Goal: Information Seeking & Learning: Learn about a topic

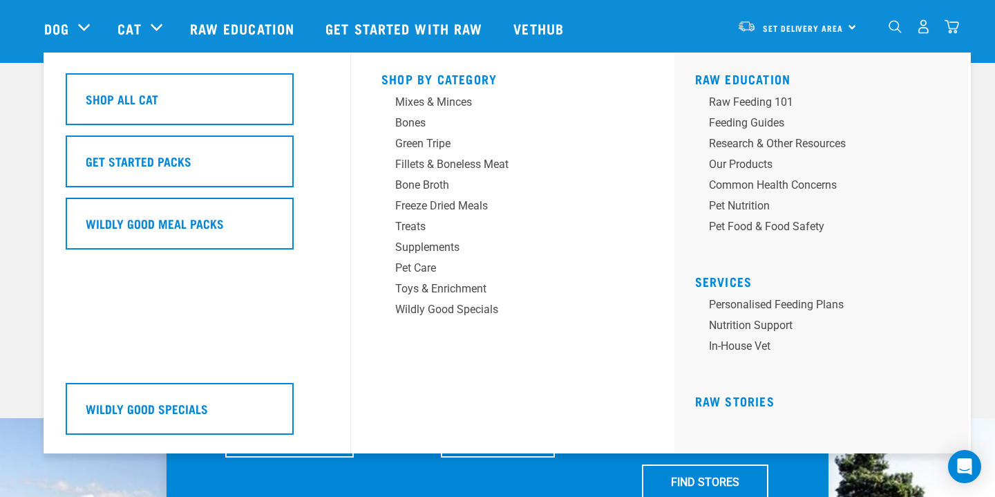
scroll to position [53, 0]
click at [736, 323] on link "Nutrition Support" at bounding box center [826, 327] width 263 height 21
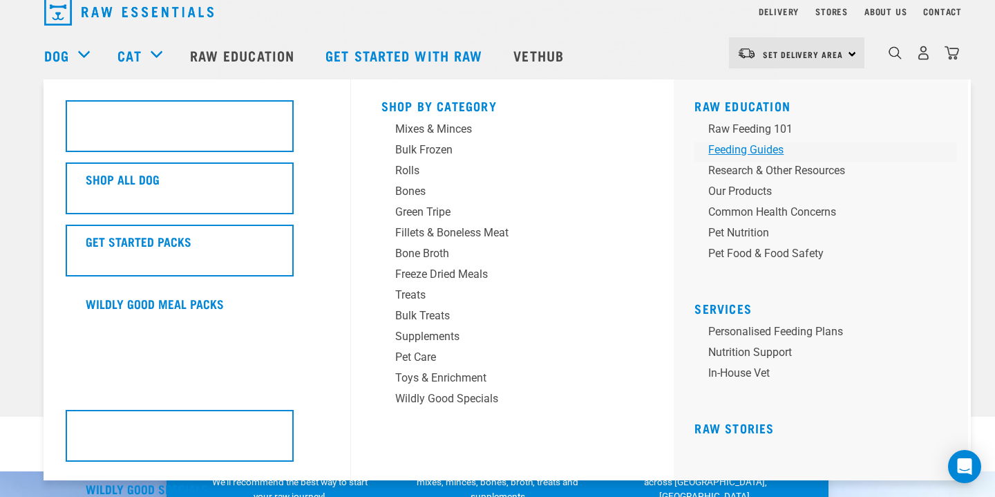
click at [762, 149] on div "Feeding Guides" at bounding box center [816, 150] width 216 height 17
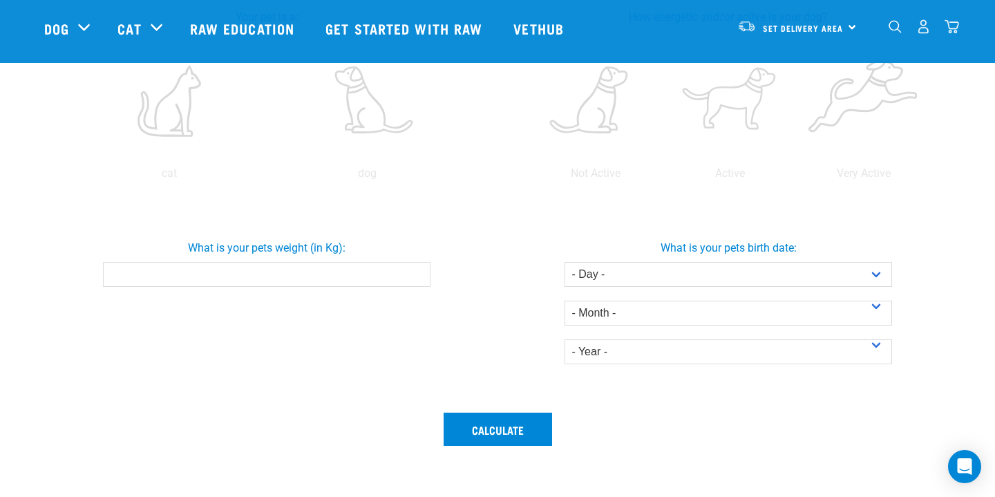
scroll to position [359, 0]
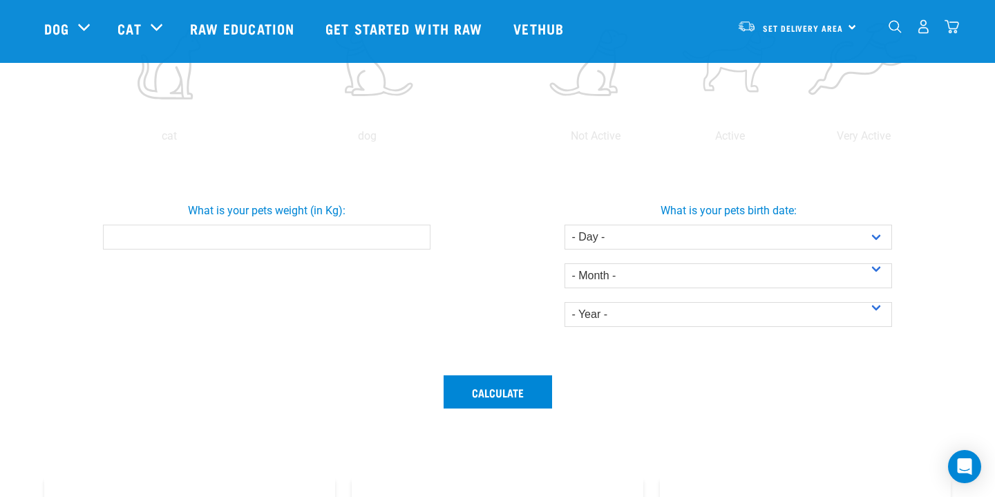
click at [376, 241] on input "What is your pets weight (in Kg):" at bounding box center [266, 237] width 327 height 25
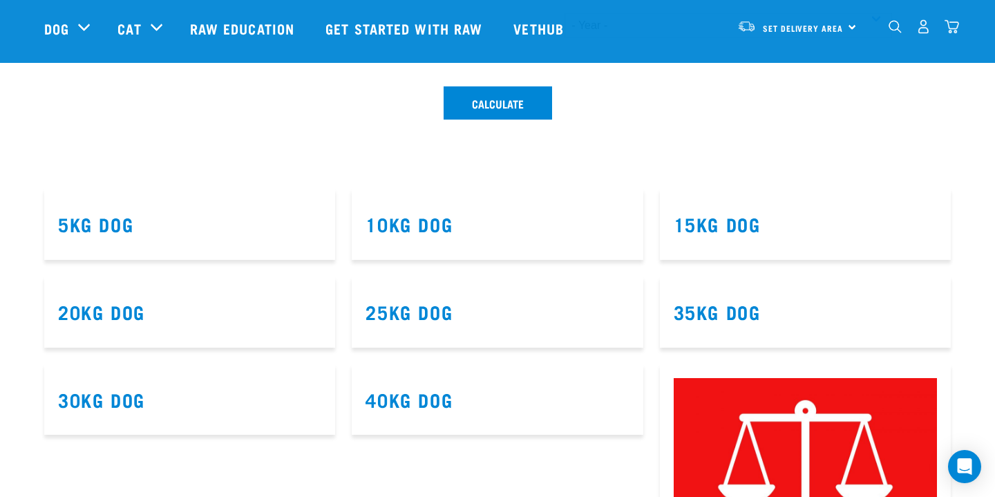
scroll to position [648, 0]
click at [418, 220] on link "10kg Dog" at bounding box center [409, 223] width 87 height 10
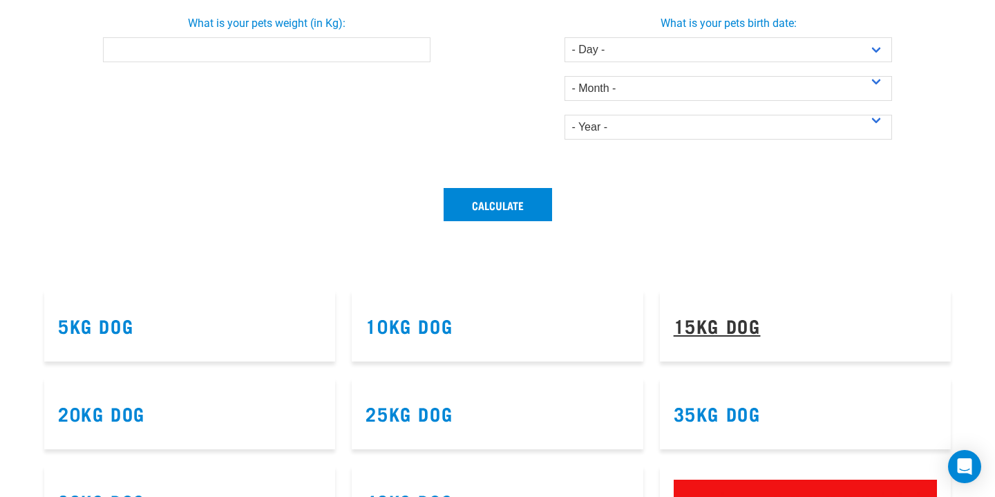
click at [699, 326] on link "15kg Dog" at bounding box center [717, 325] width 87 height 10
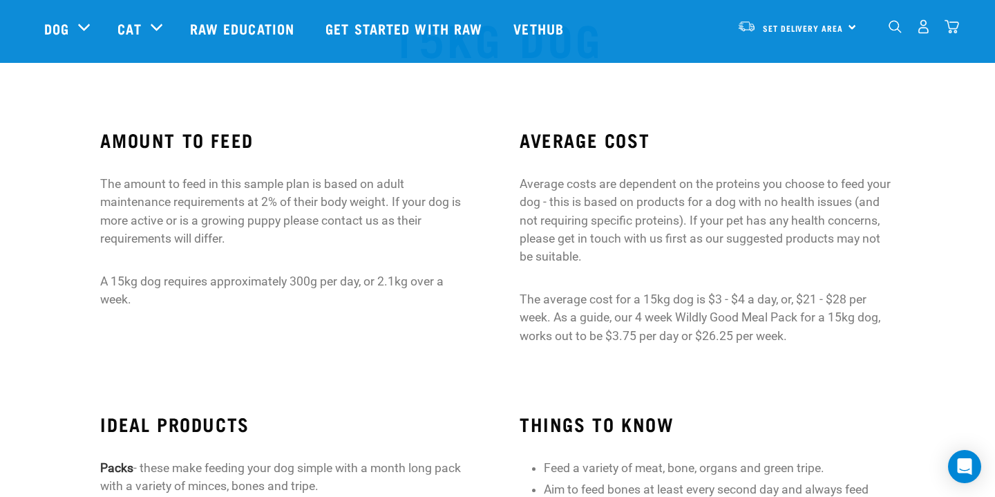
scroll to position [59, 0]
